Goal: Find specific page/section: Find specific page/section

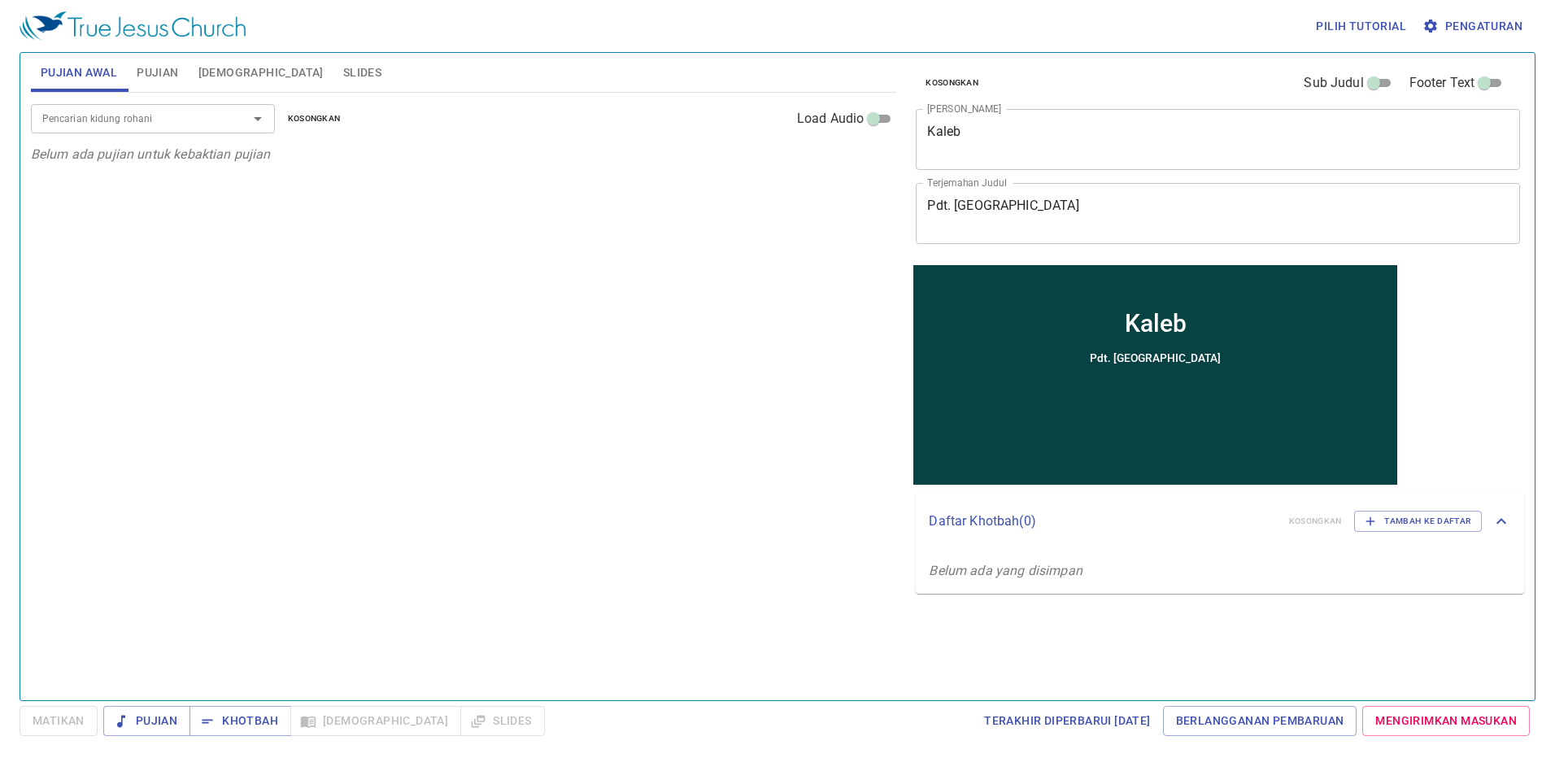
click at [334, 60] on button "Slides" at bounding box center [363, 72] width 58 height 39
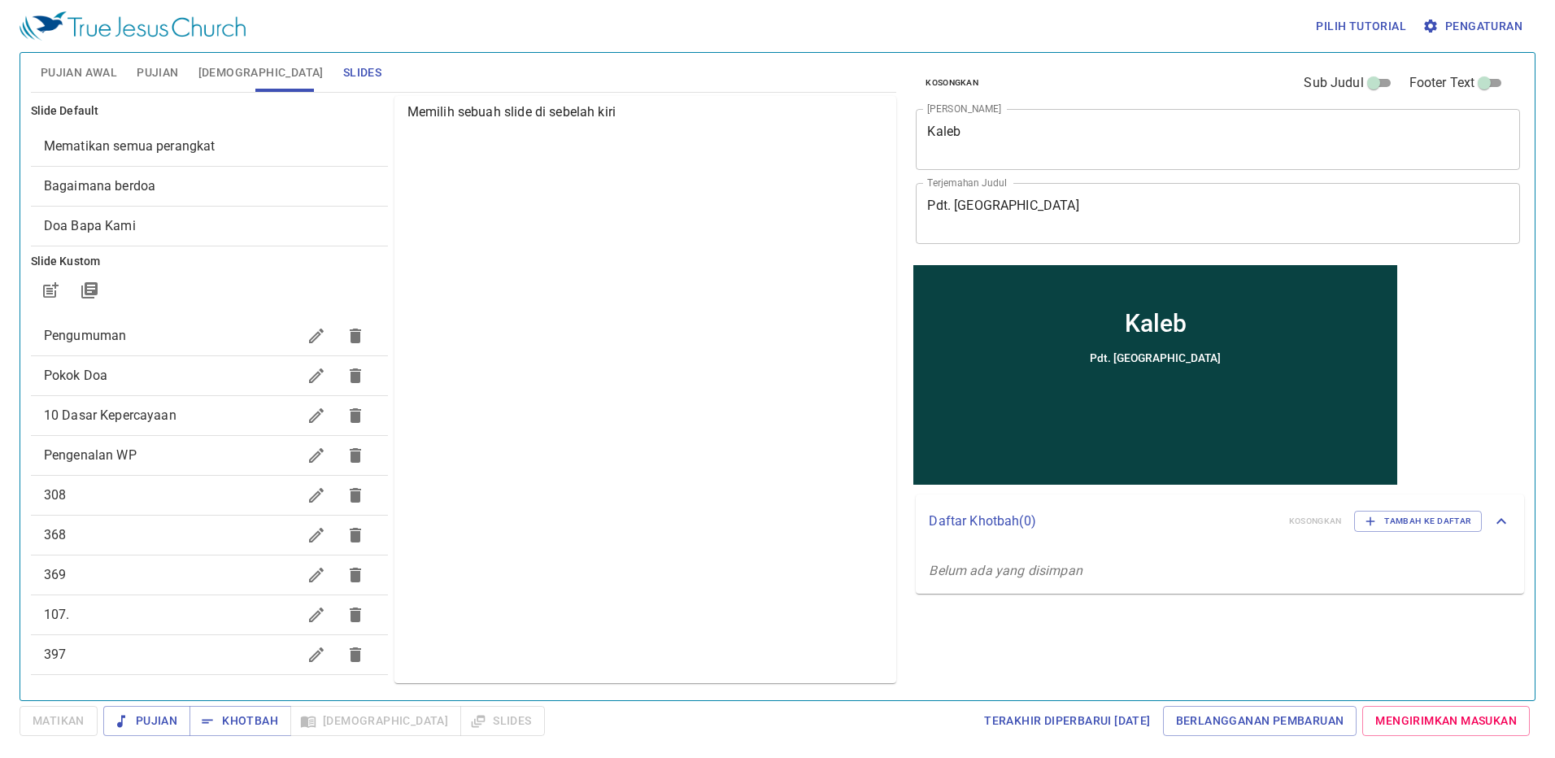
click at [276, 146] on span "Mematikan semua perangkat" at bounding box center [209, 147] width 331 height 20
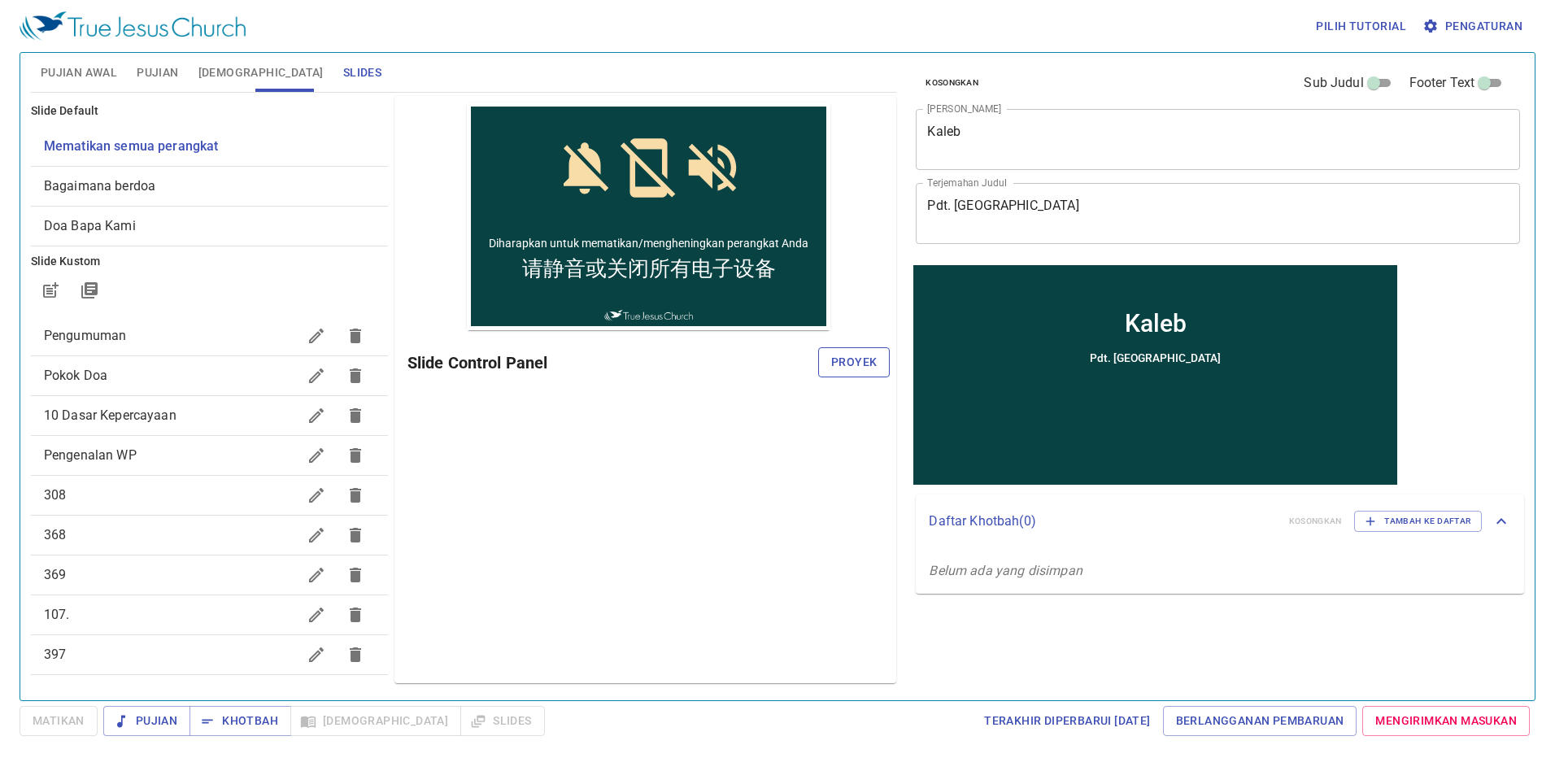
click at [831, 364] on button "Proyek" at bounding box center [854, 362] width 72 height 30
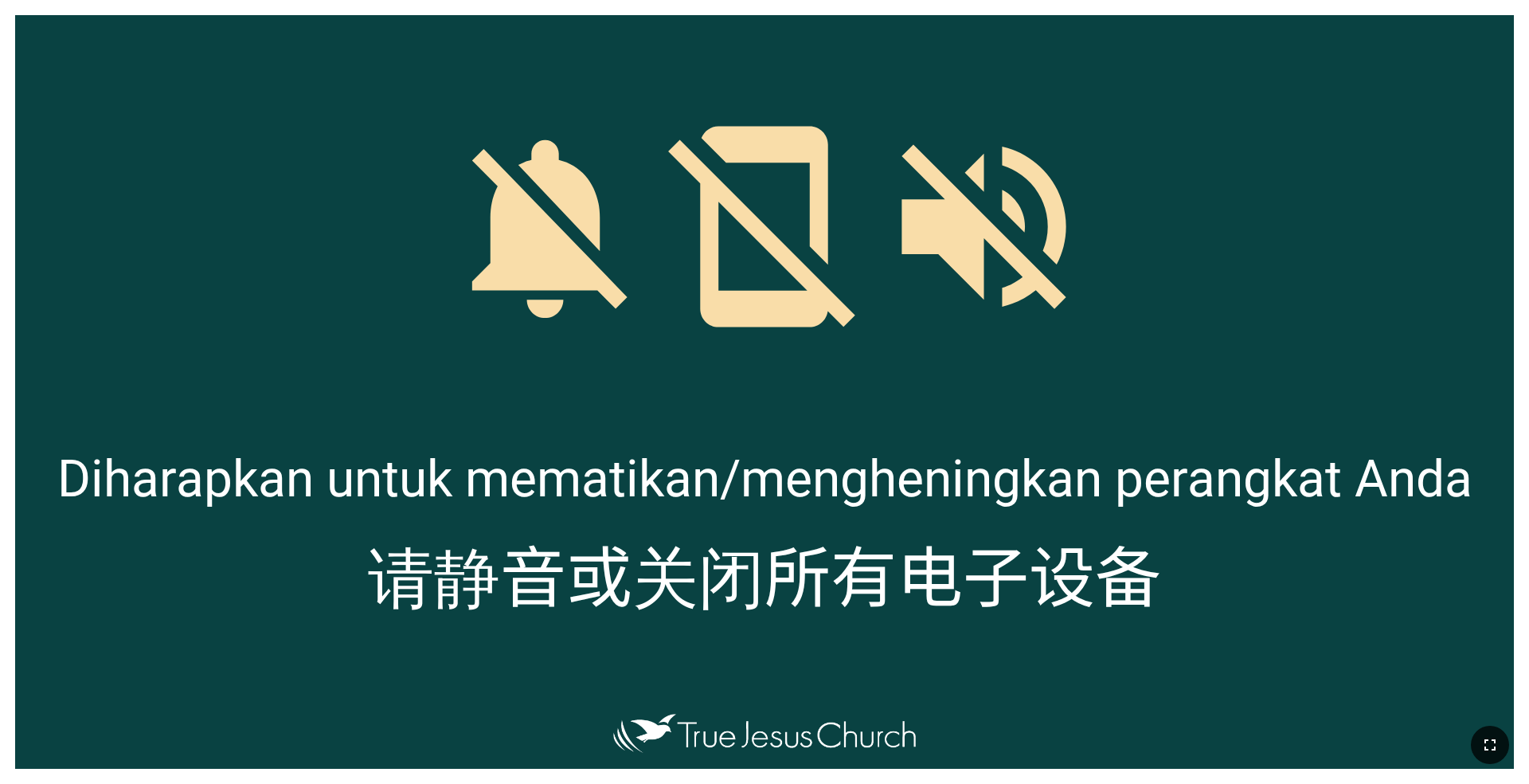
click at [1481, 742] on icon "button" at bounding box center [1490, 745] width 20 height 20
